Goal: Information Seeking & Learning: Check status

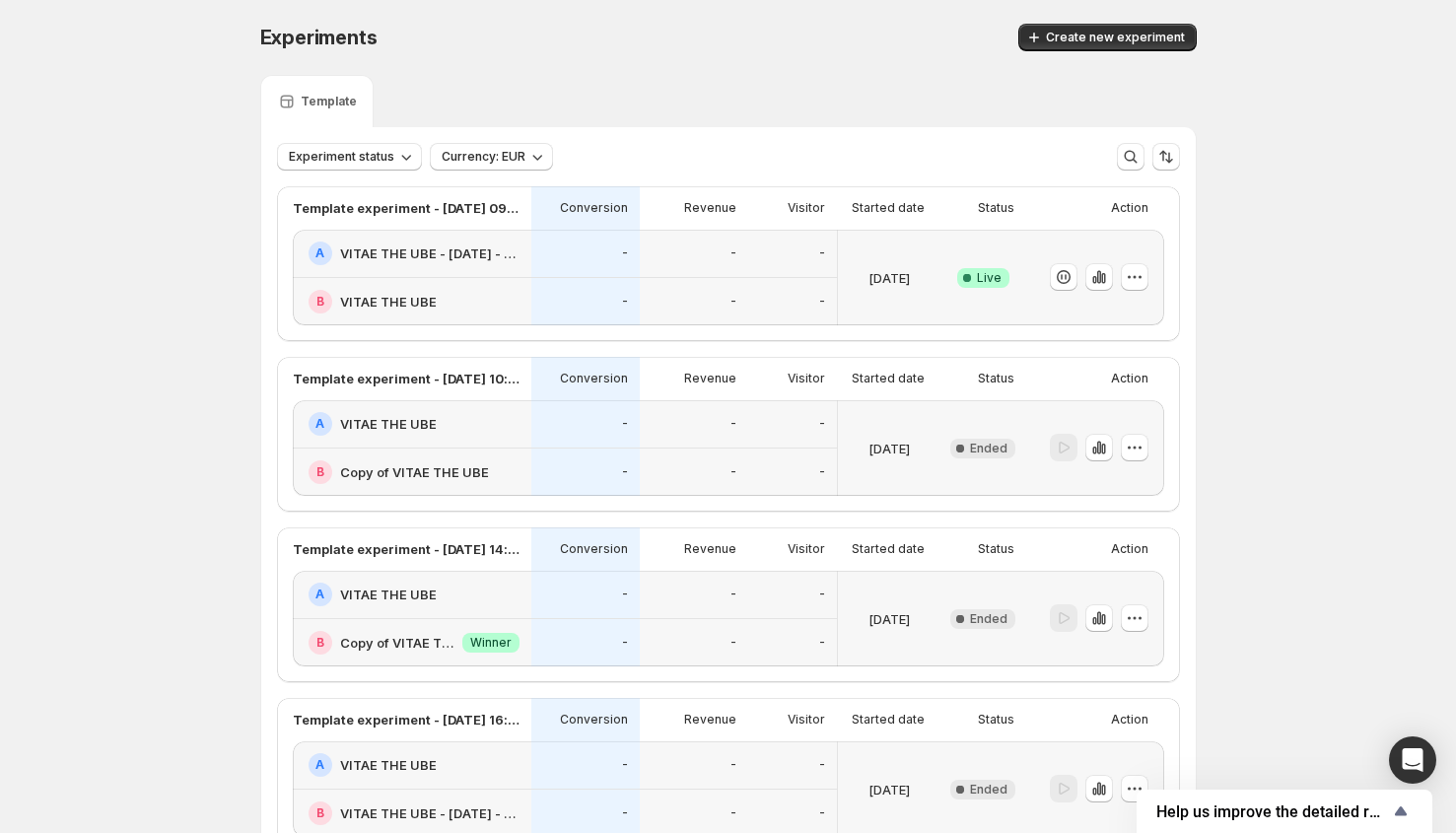
click at [822, 266] on div "-" at bounding box center [792, 253] width 89 height 48
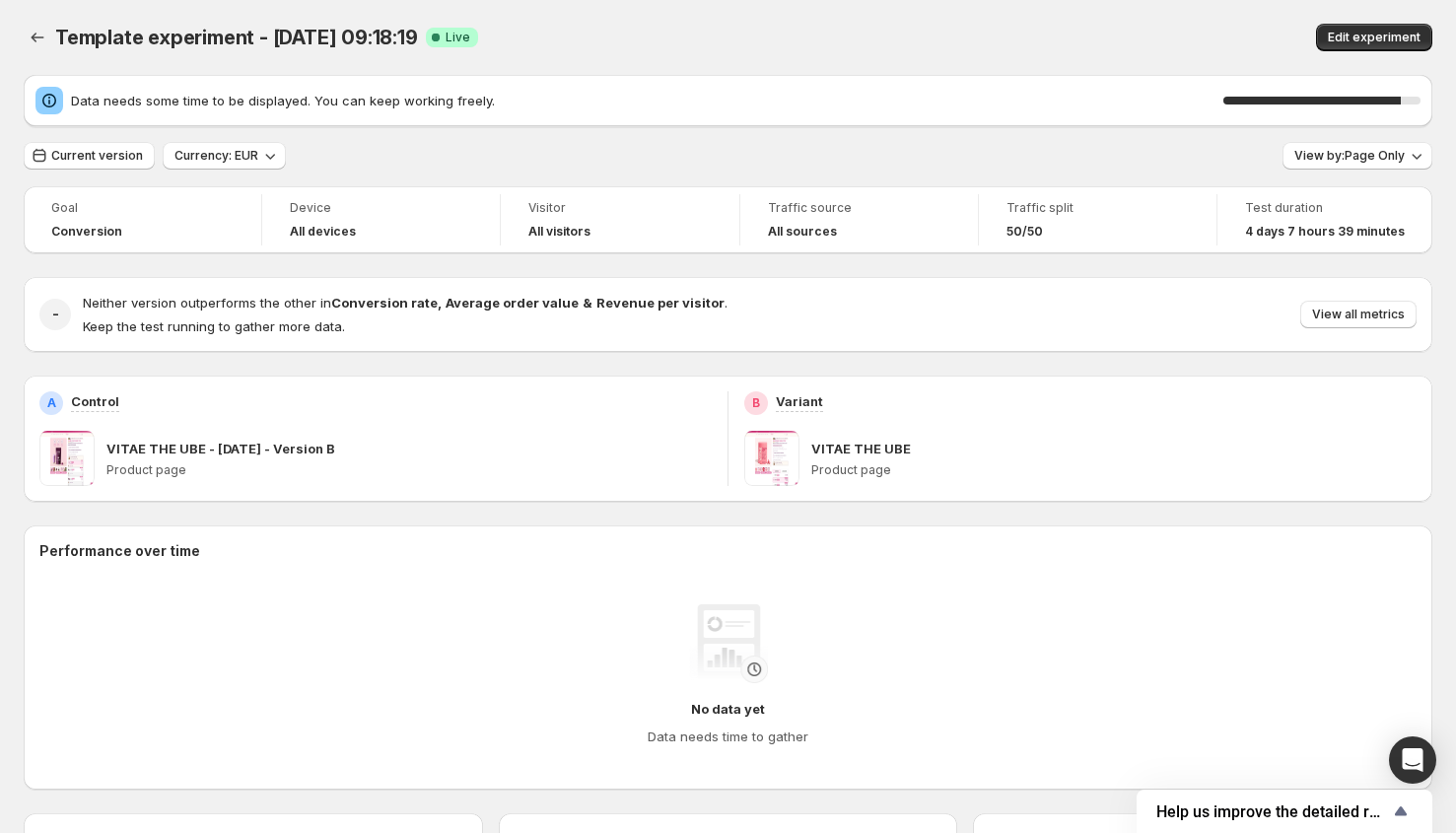
click at [956, 21] on div "Template experiment - Aug 25, 09:18:19. This page is ready Template experiment …" at bounding box center [728, 37] width 1409 height 75
click at [903, 6] on div "Template experiment - Aug 25, 09:18:19. This page is ready Template experiment …" at bounding box center [728, 37] width 1409 height 75
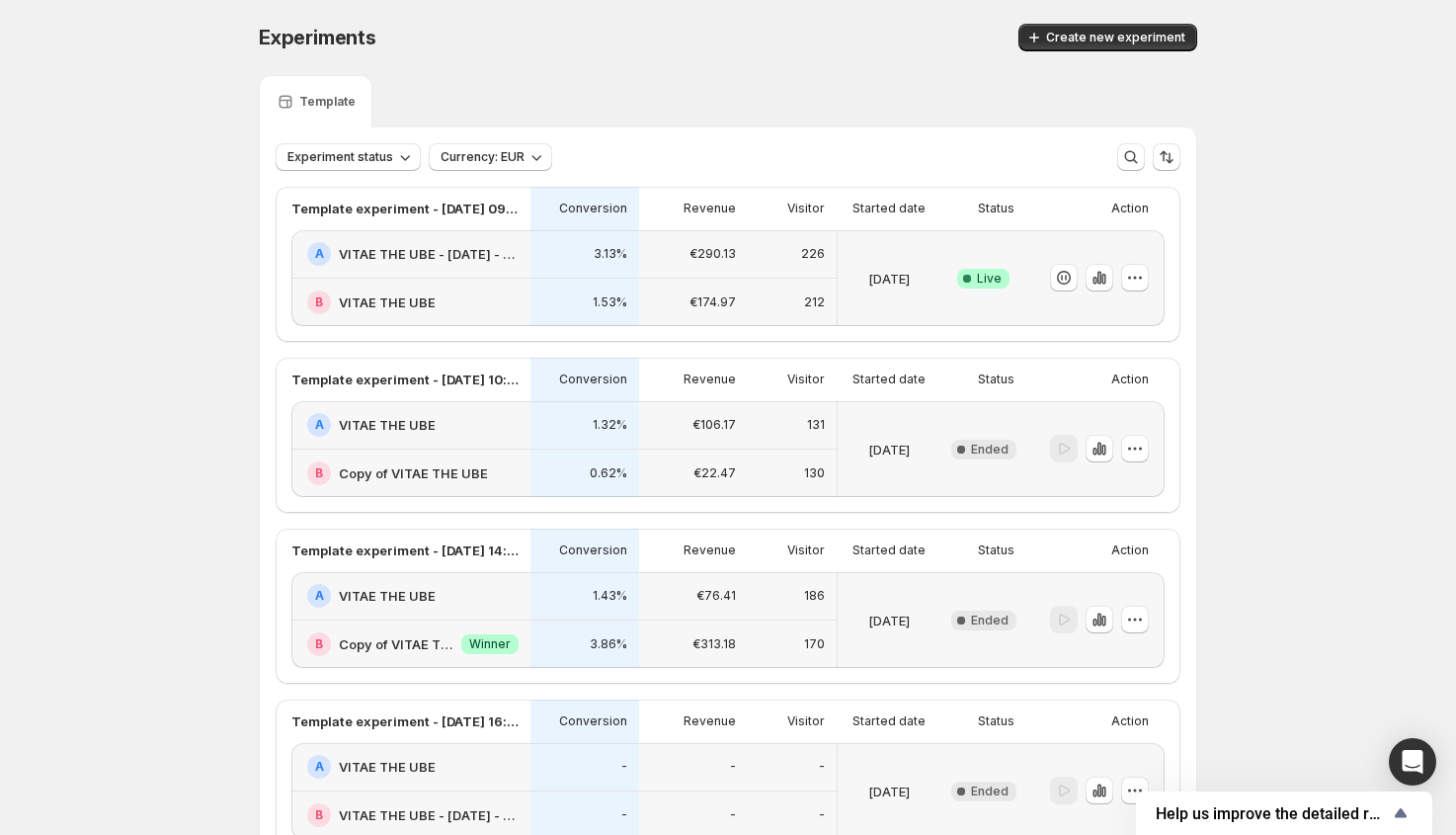
click at [925, 249] on div "Aug 25 2025" at bounding box center [889, 278] width 87 height 72
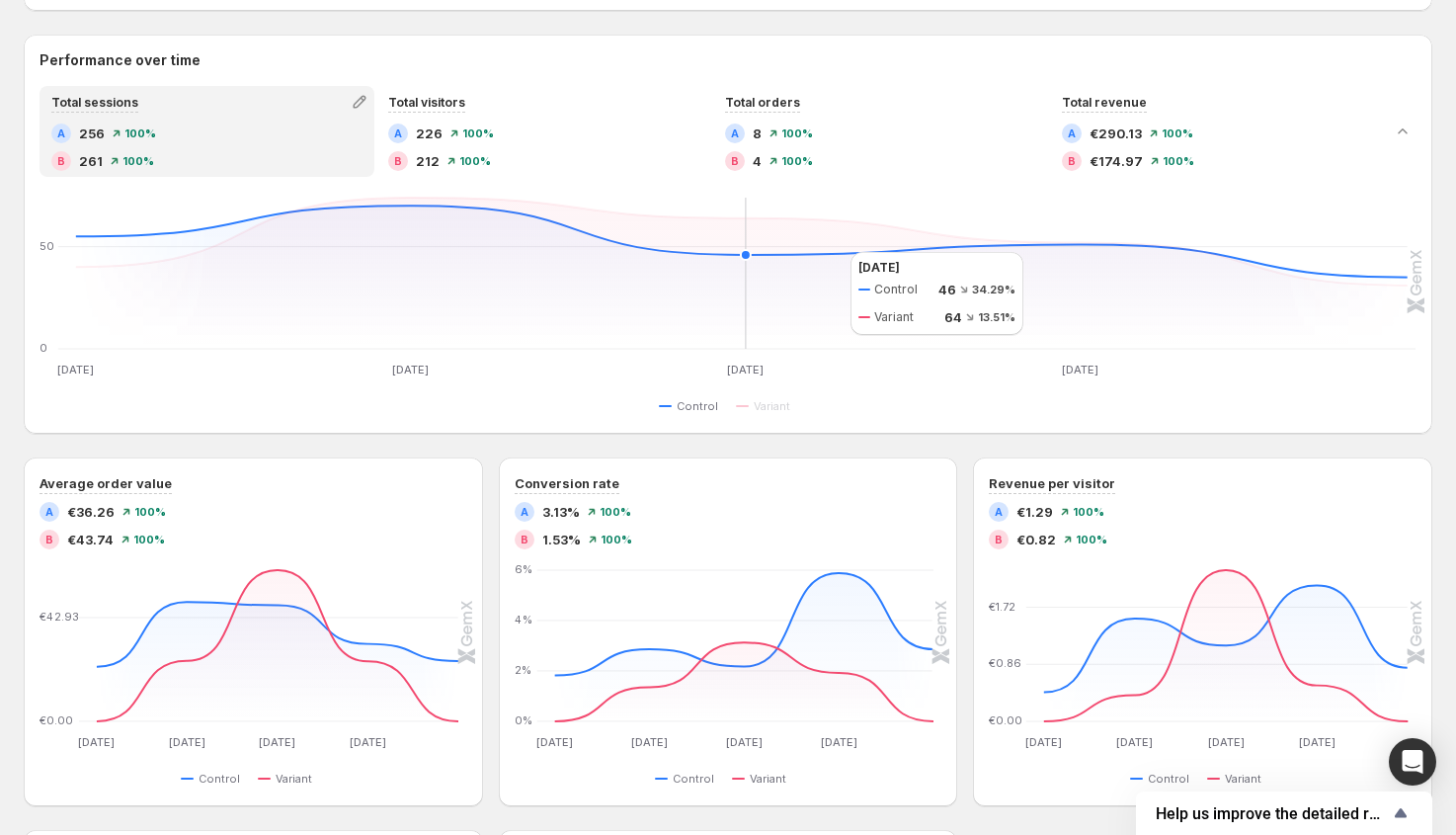
scroll to position [81, 0]
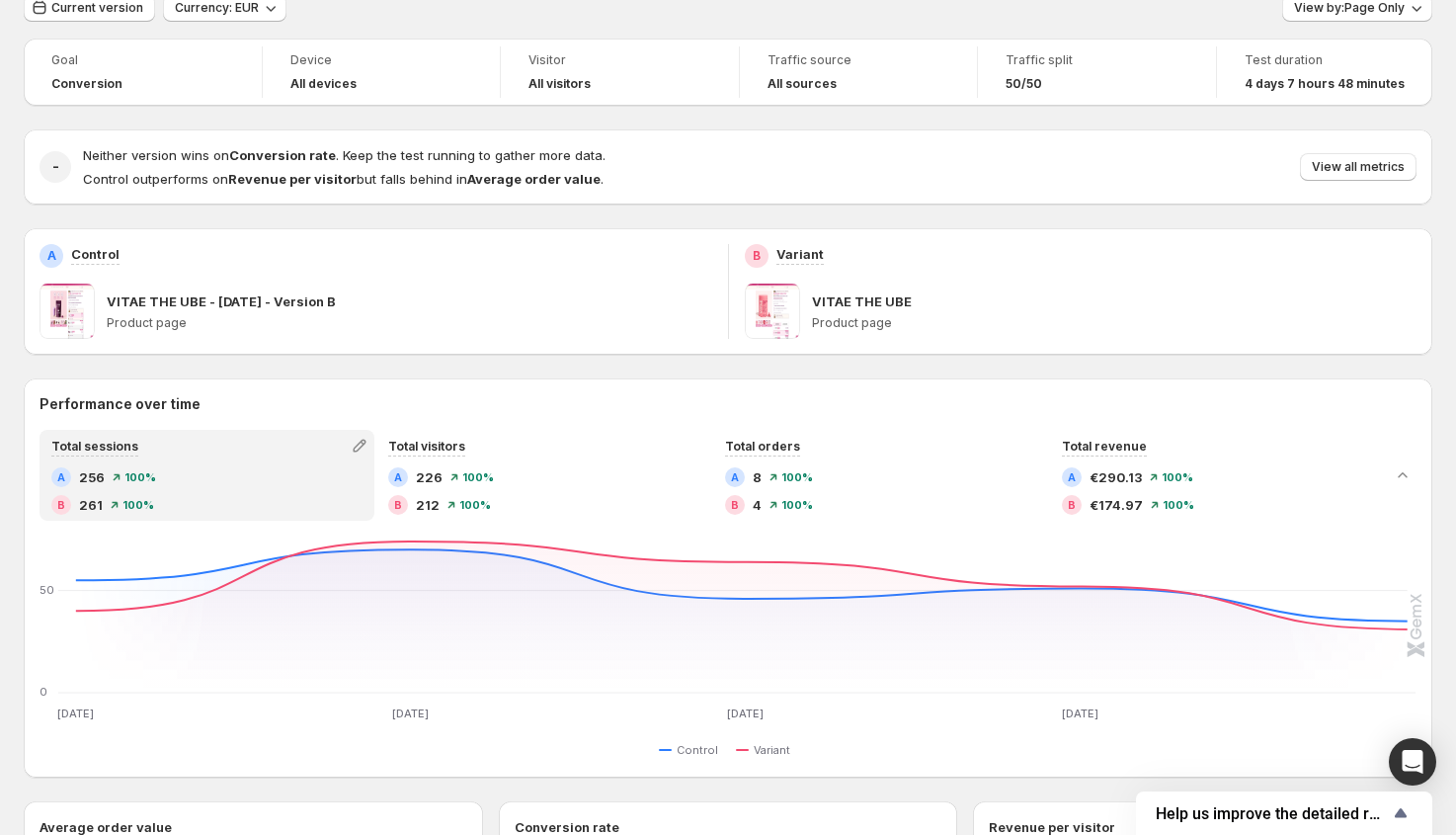
drag, startPoint x: 229, startPoint y: 297, endPoint x: 400, endPoint y: 302, distance: 171.0
click at [400, 302] on div "VITAE THE UBE - [DATE] - Version B" at bounding box center [410, 301] width 606 height 20
click at [397, 303] on div "VITAE THE UBE - [DATE] - Version B" at bounding box center [410, 301] width 606 height 20
drag, startPoint x: 415, startPoint y: 303, endPoint x: 181, endPoint y: 281, distance: 235.3
click at [181, 281] on div "A Control VITAE THE UBE - 22.08.25 - Version B Product page" at bounding box center [376, 291] width 673 height 95
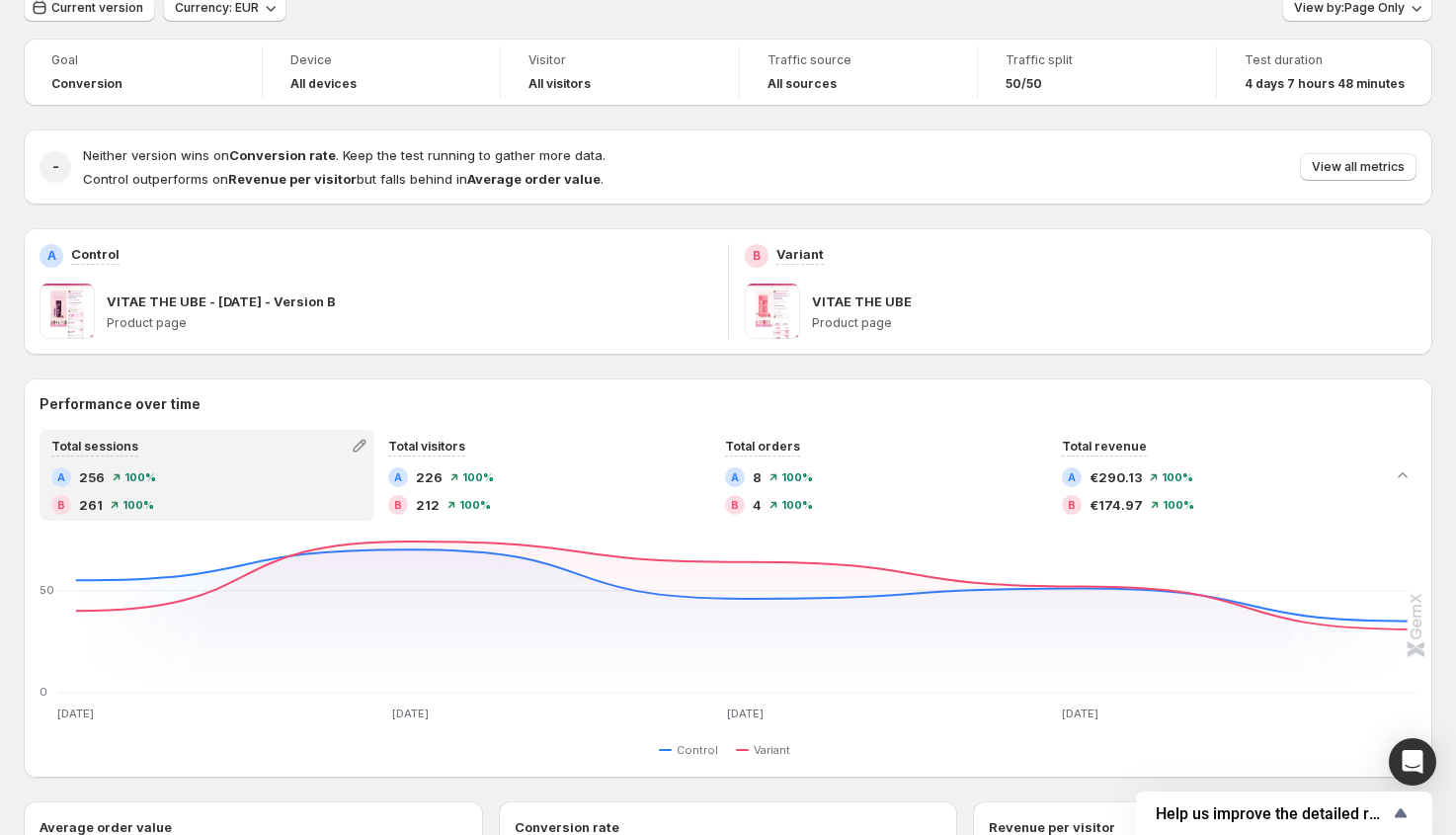
click at [272, 289] on div "VITAE THE UBE - 22.08.25 - Version B Product page" at bounding box center [410, 311] width 606 height 55
drag, startPoint x: 137, startPoint y: 299, endPoint x: 352, endPoint y: 306, distance: 214.5
click at [365, 305] on div "VITAE THE UBE - [DATE] - Version B" at bounding box center [410, 301] width 606 height 20
click at [231, 306] on p "VITAE THE UBE - [DATE] - Version B" at bounding box center [221, 301] width 229 height 20
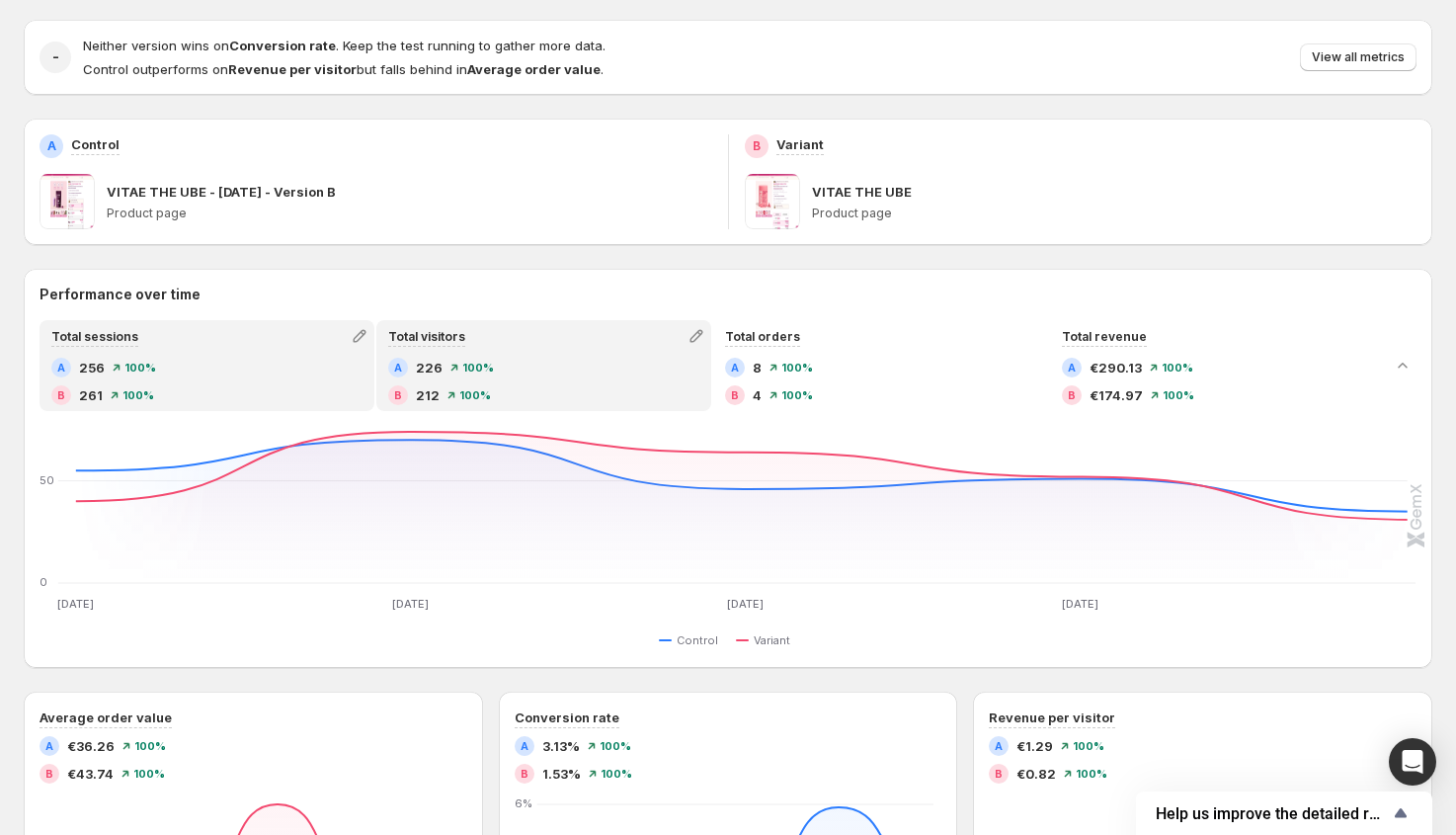
scroll to position [0, 0]
